Goal: Task Accomplishment & Management: Use online tool/utility

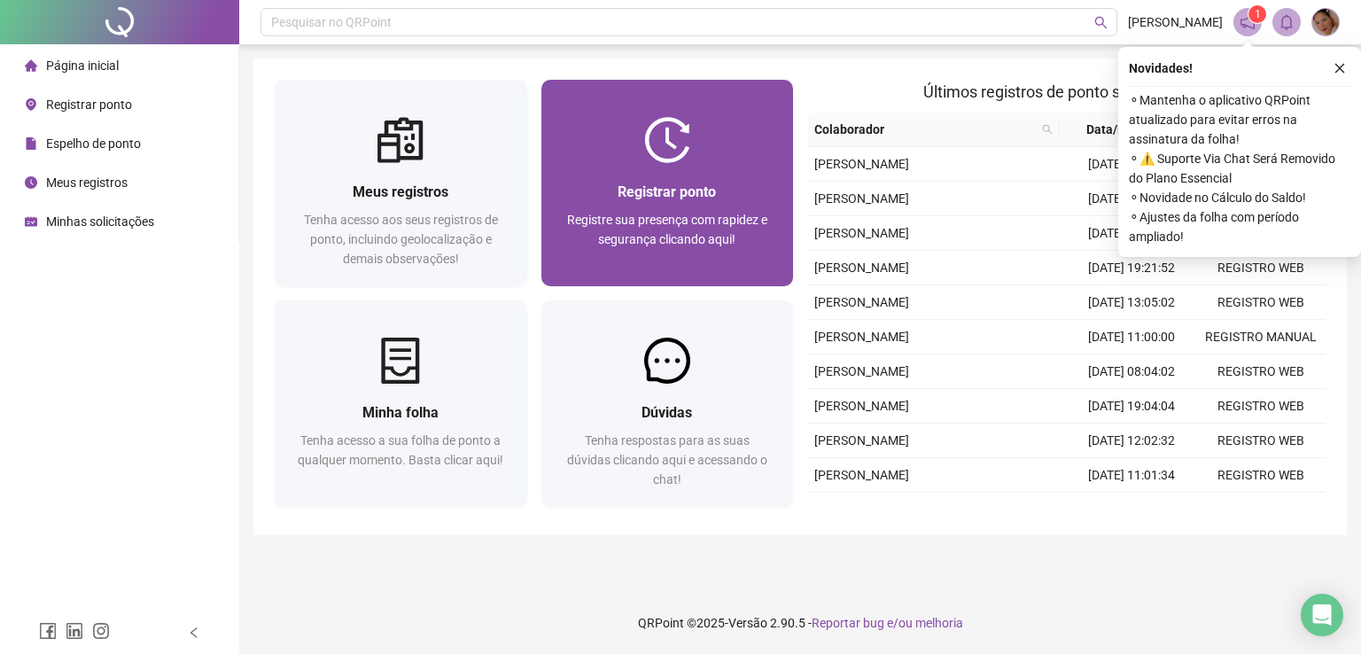
click at [709, 201] on div "Registrar ponto" at bounding box center [668, 192] width 210 height 22
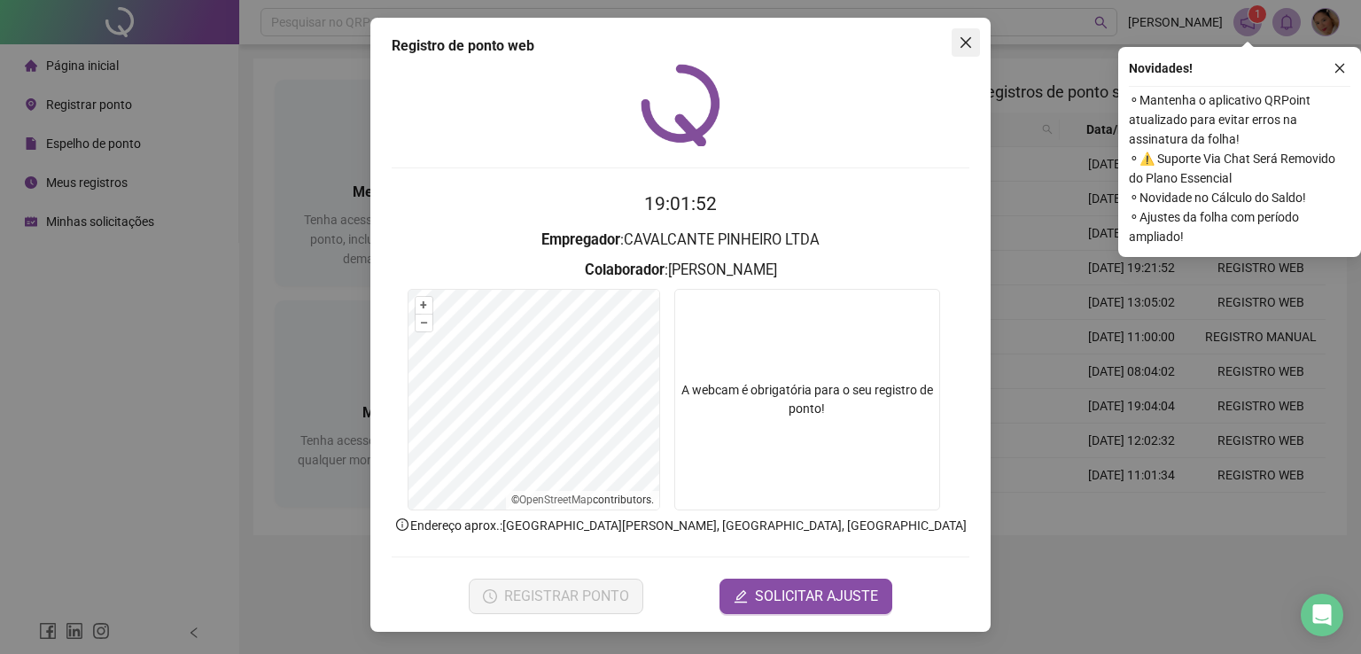
click at [969, 44] on icon "close" at bounding box center [966, 42] width 14 height 14
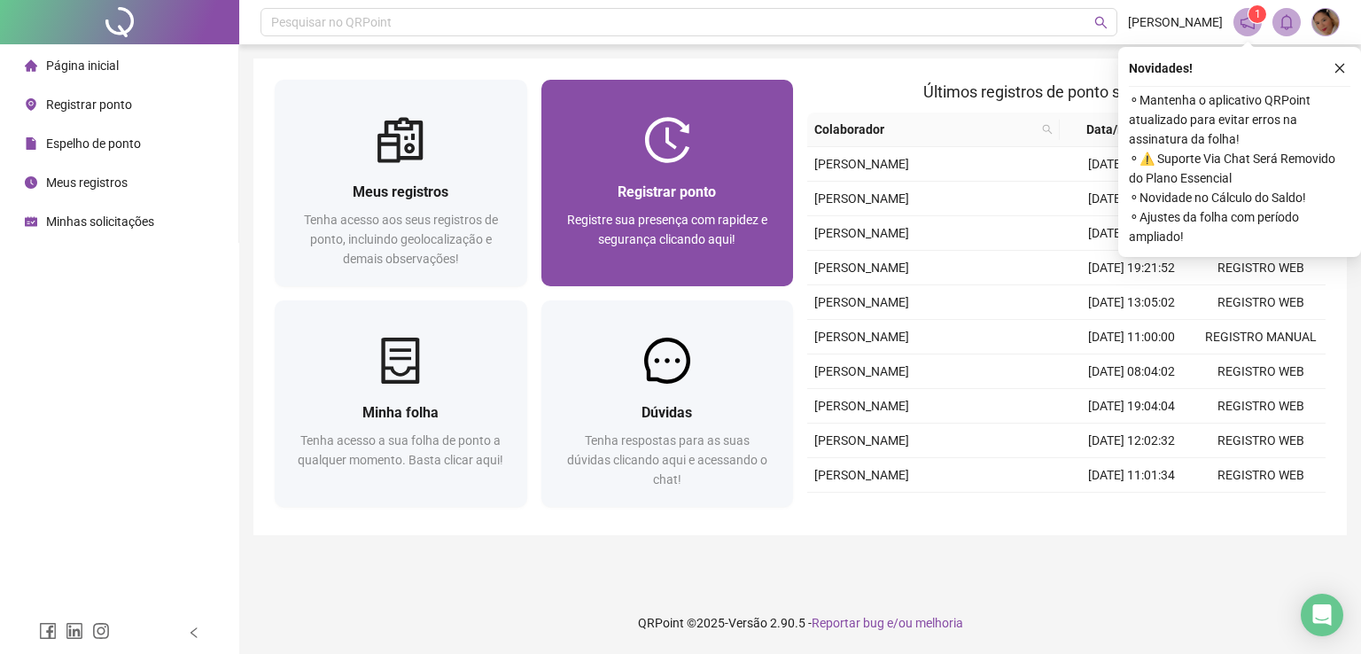
click at [565, 181] on div "Registrar ponto" at bounding box center [668, 192] width 210 height 22
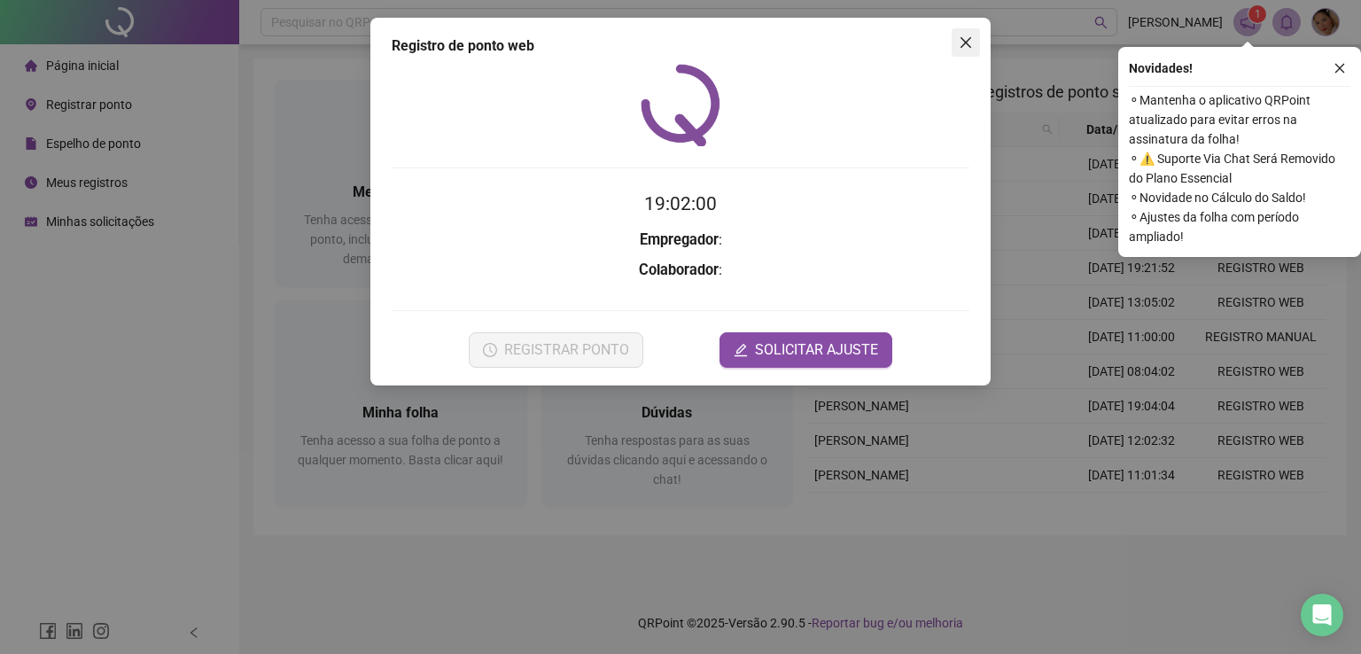
click at [974, 40] on span "Close" at bounding box center [966, 42] width 28 height 14
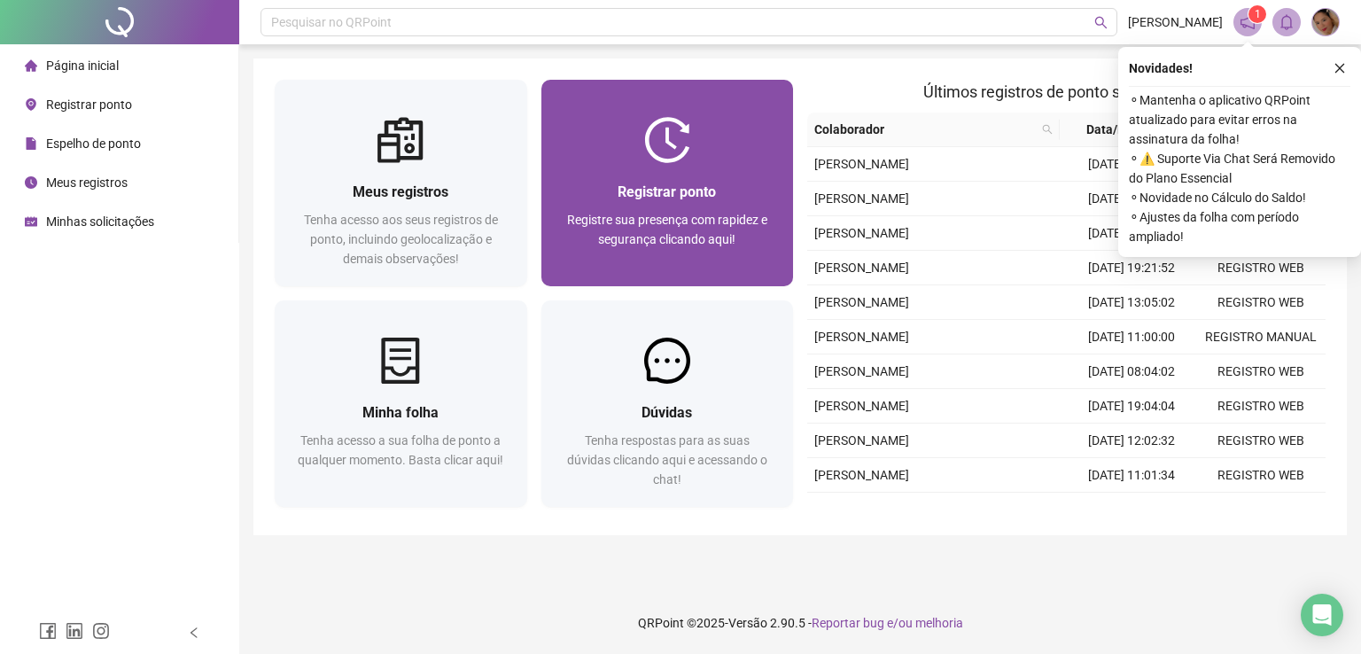
click at [695, 139] on div at bounding box center [667, 140] width 253 height 46
click at [692, 210] on div "Registre sua presença com rapidez e segurança clicando aqui!" at bounding box center [668, 239] width 210 height 58
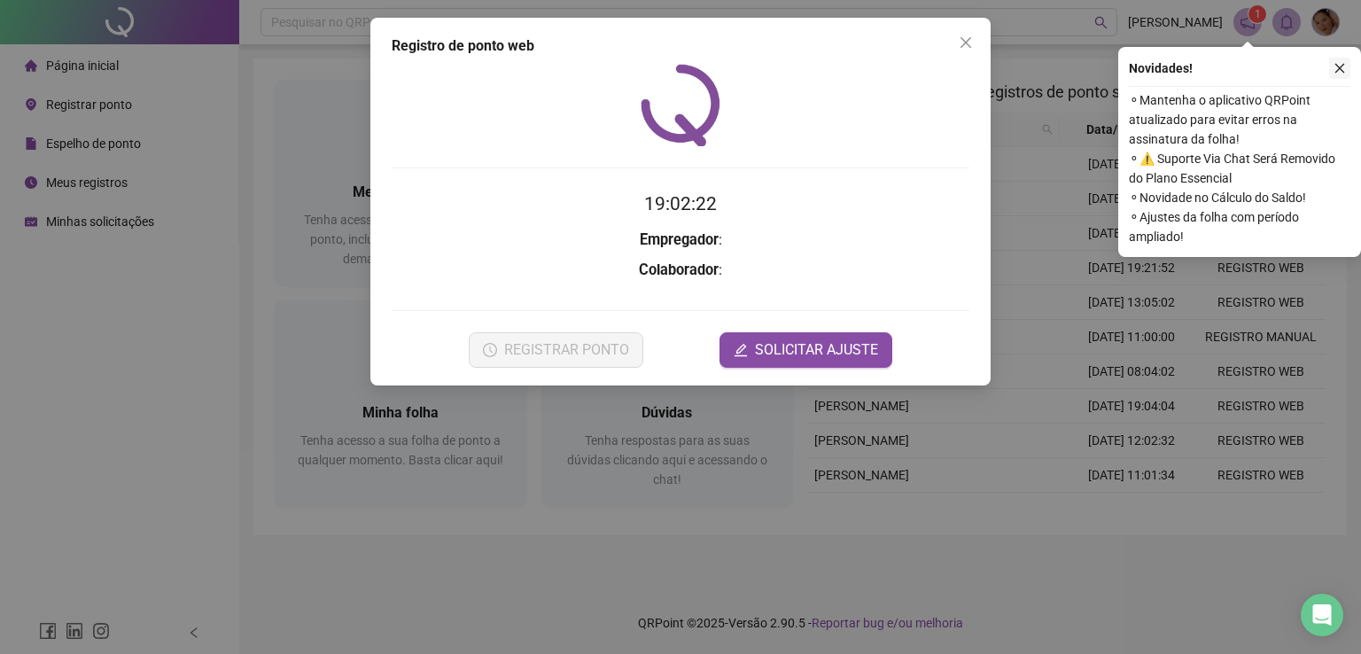
click at [1349, 66] on button "button" at bounding box center [1339, 68] width 21 height 21
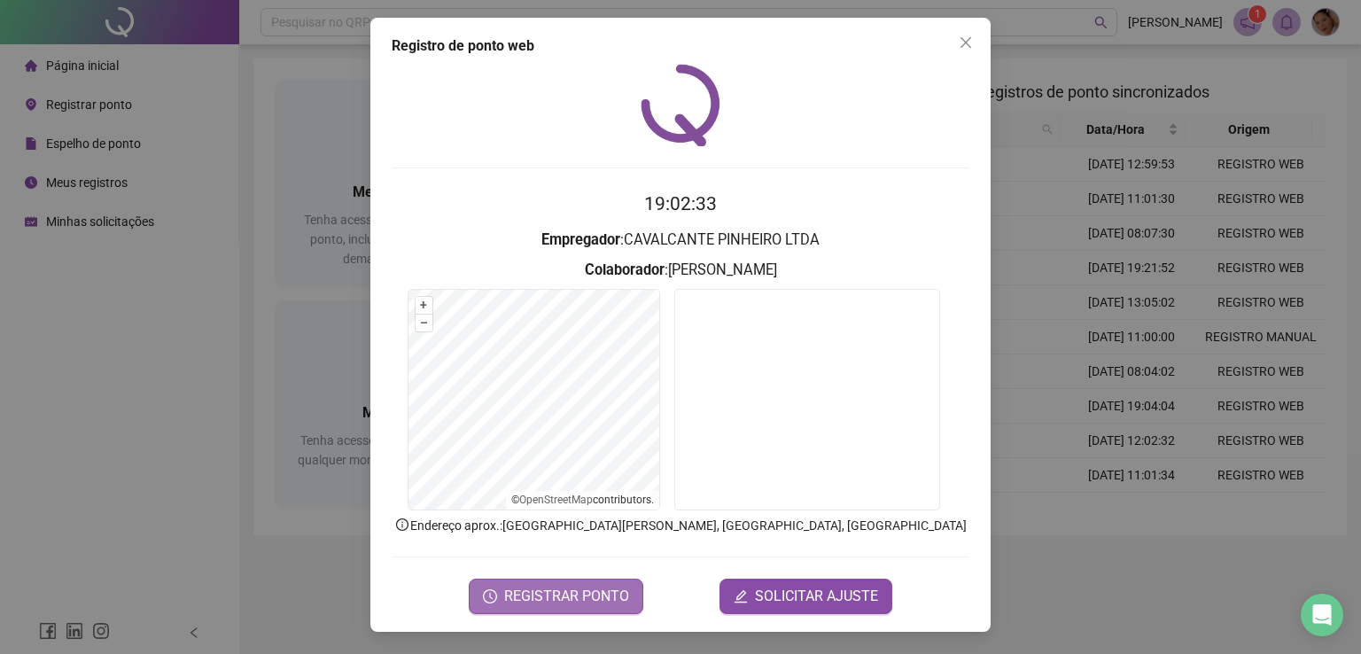
click at [599, 590] on span "REGISTRAR PONTO" at bounding box center [566, 596] width 125 height 21
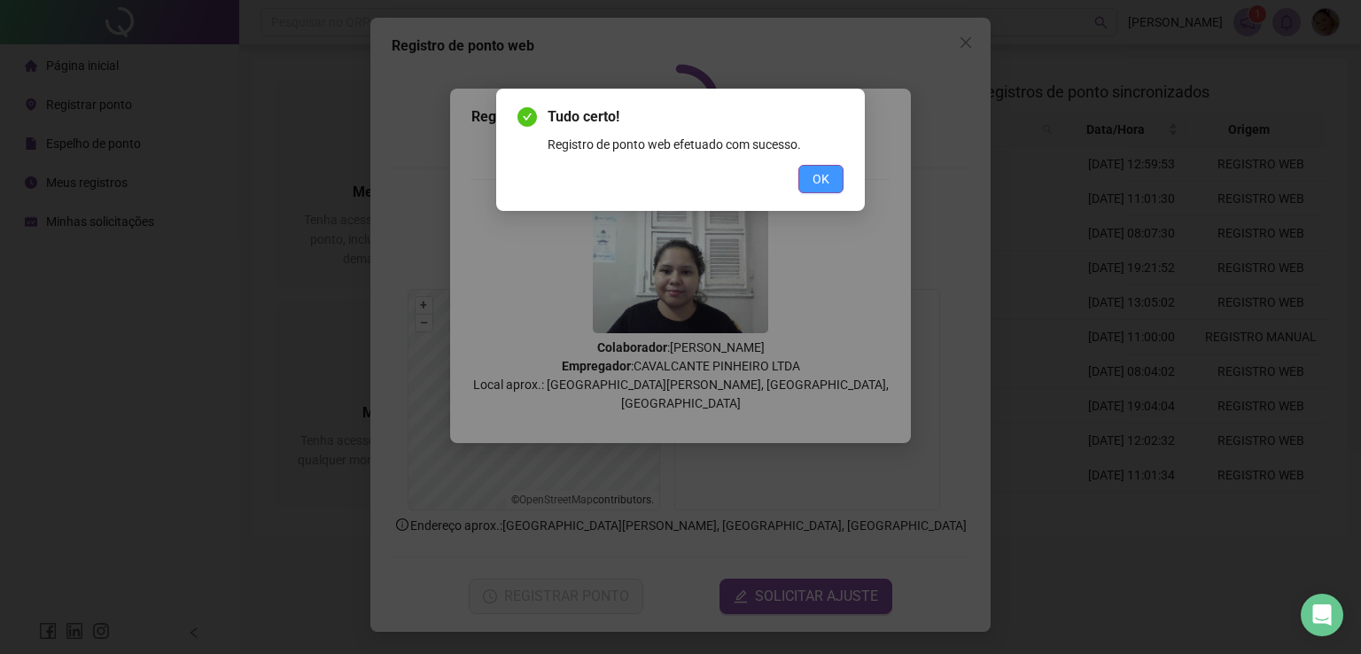
click at [830, 175] on button "OK" at bounding box center [820, 179] width 45 height 28
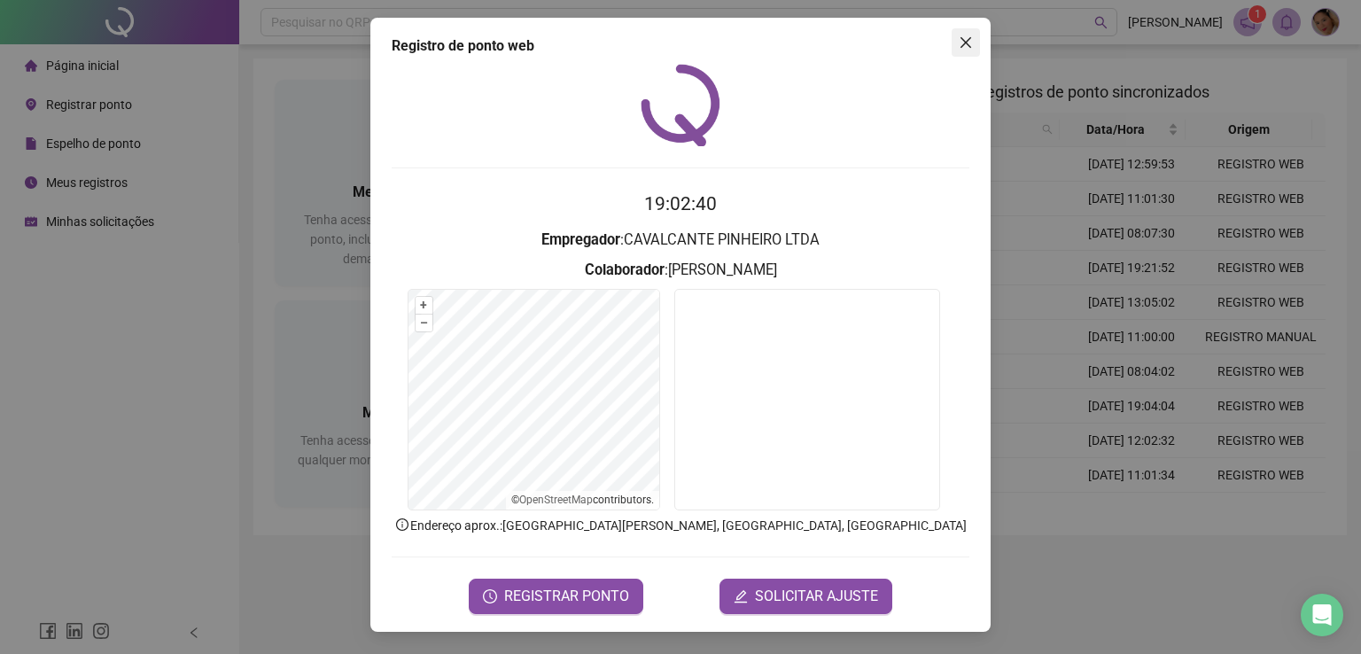
click at [968, 43] on icon "close" at bounding box center [966, 42] width 14 height 14
